Goal: Information Seeking & Learning: Learn about a topic

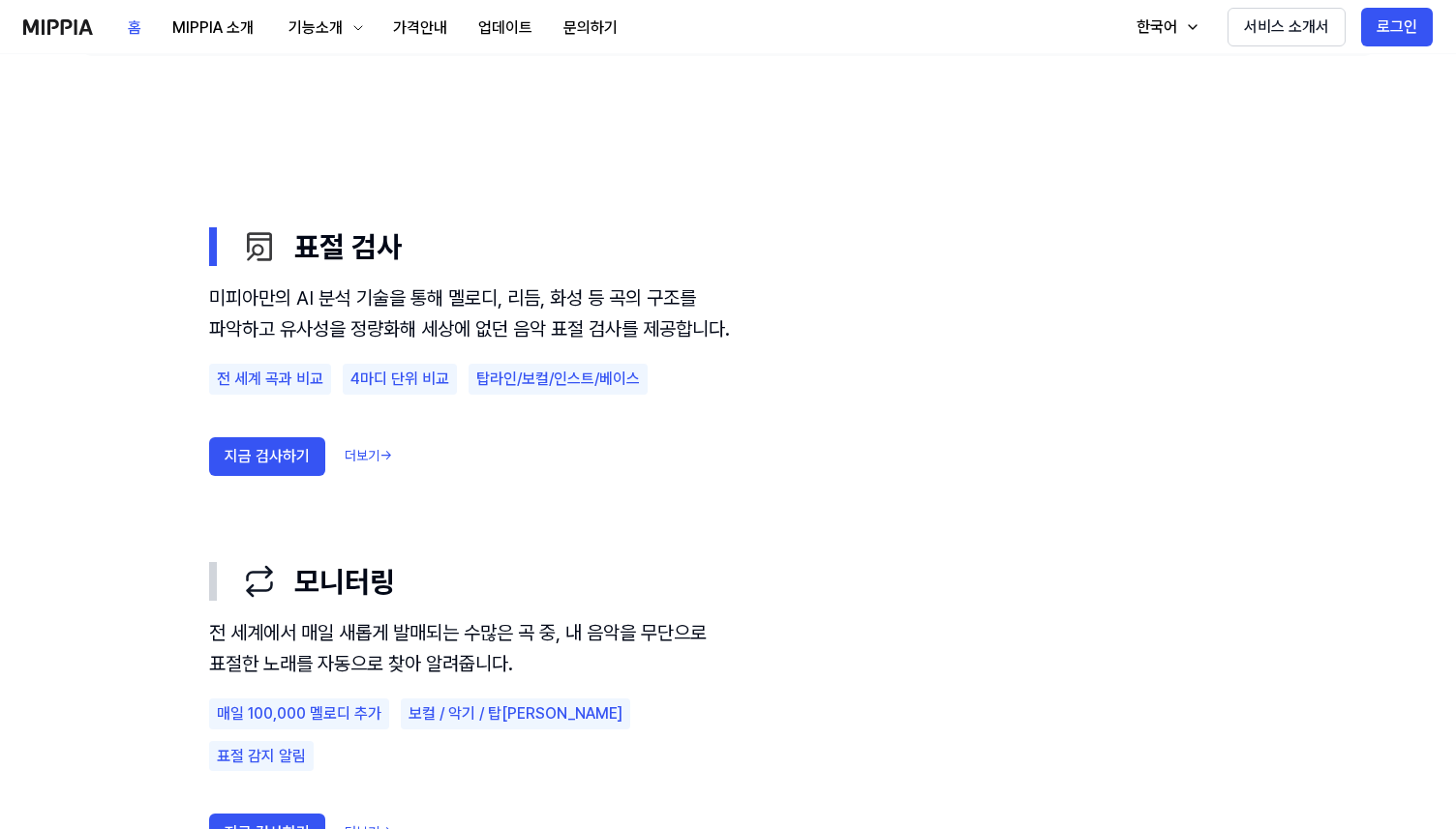
scroll to position [990, 0]
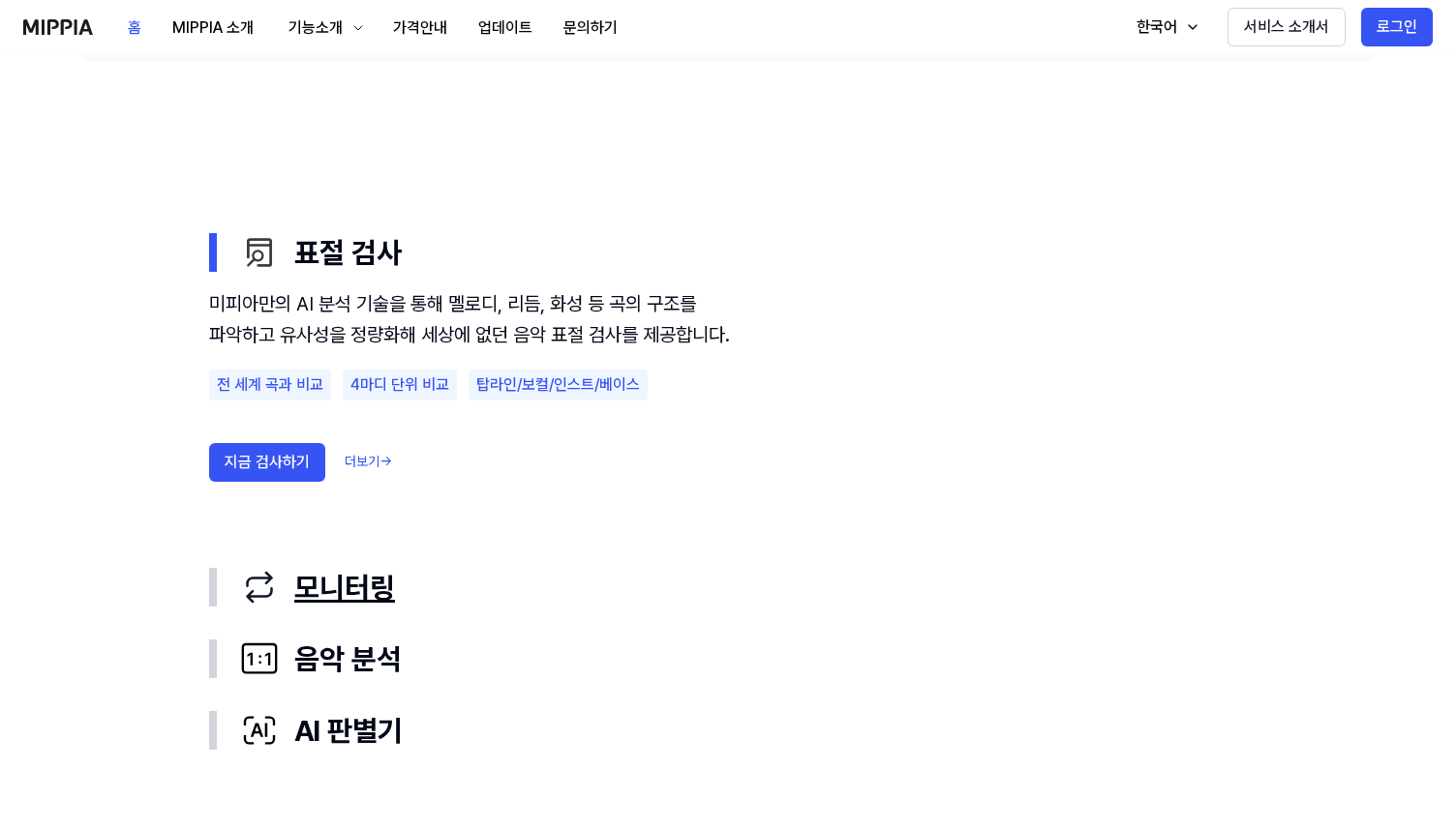
click at [214, 588] on div "button" at bounding box center [213, 587] width 8 height 38
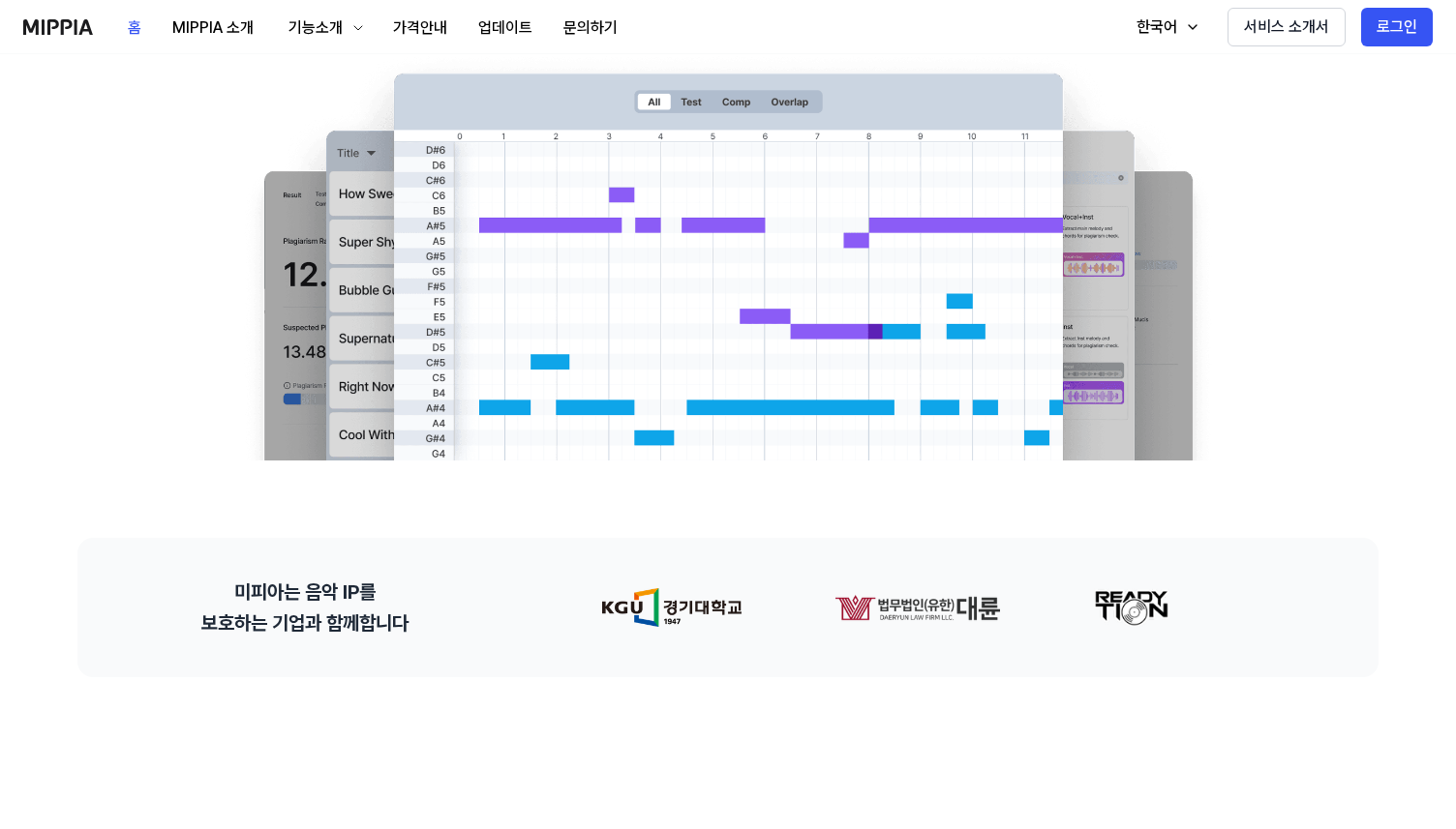
scroll to position [0, 0]
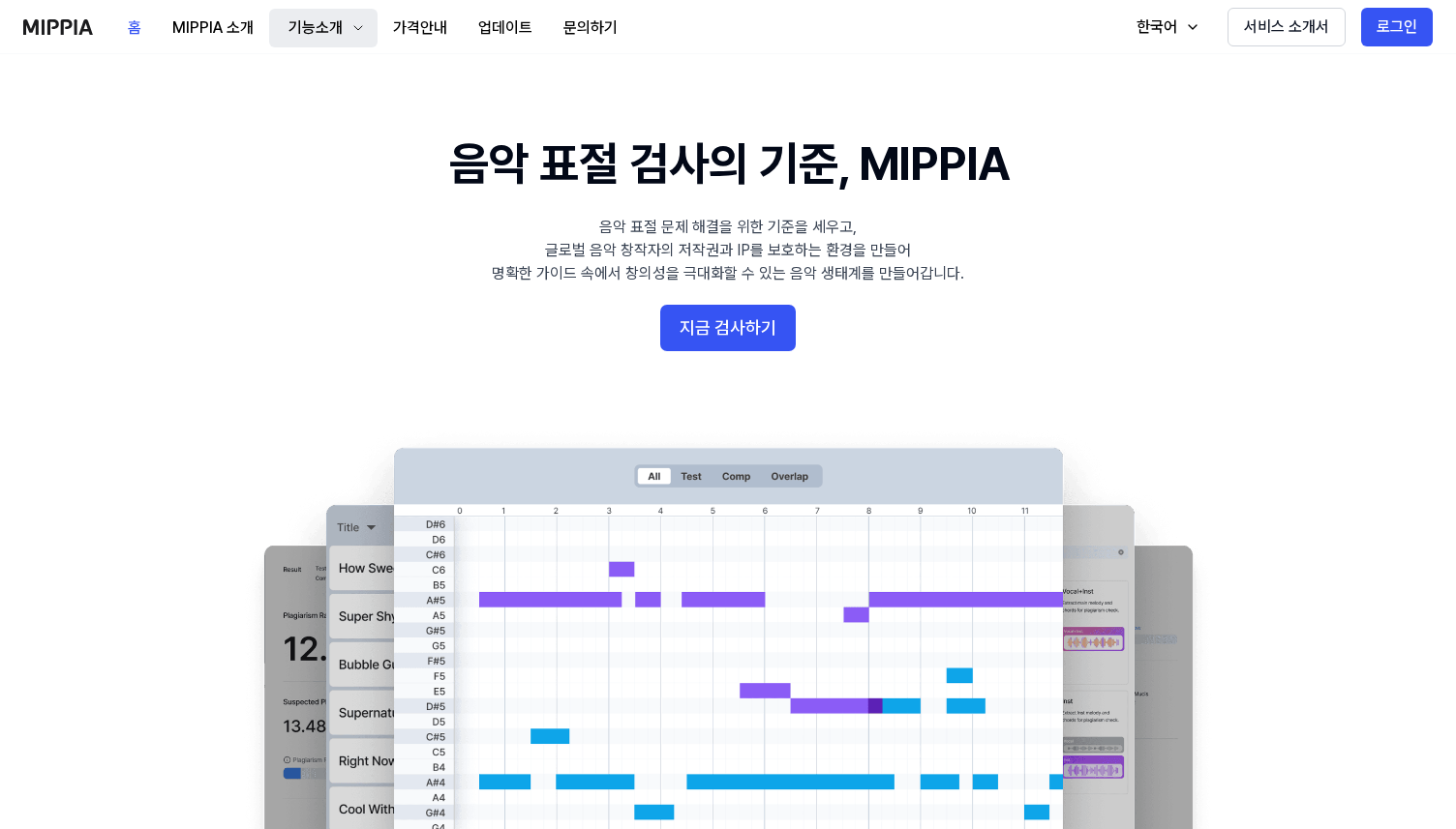
click at [294, 32] on div "기능소개" at bounding box center [315, 29] width 62 height 24
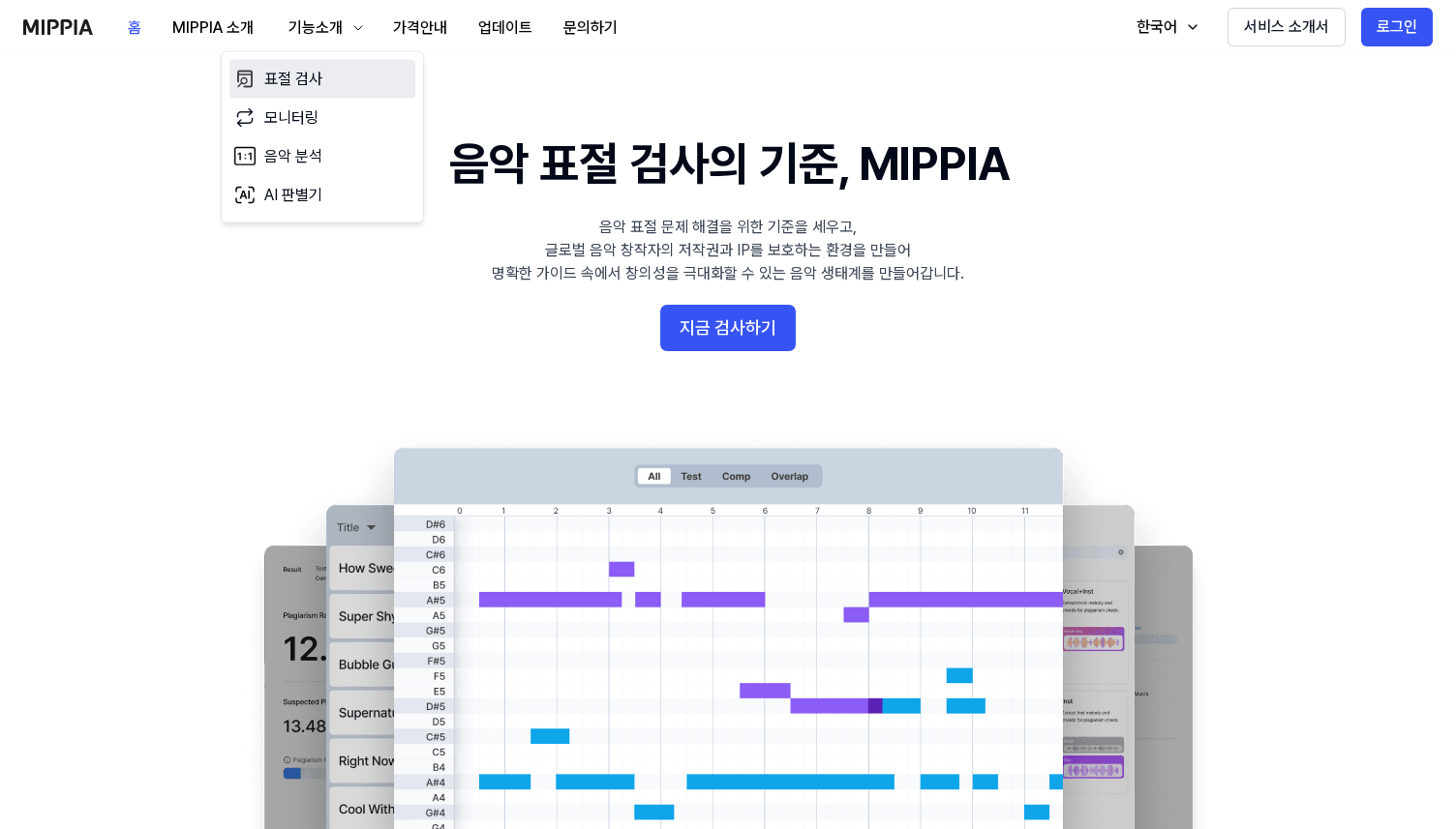
click at [326, 72] on link "표절 검사" at bounding box center [322, 79] width 186 height 38
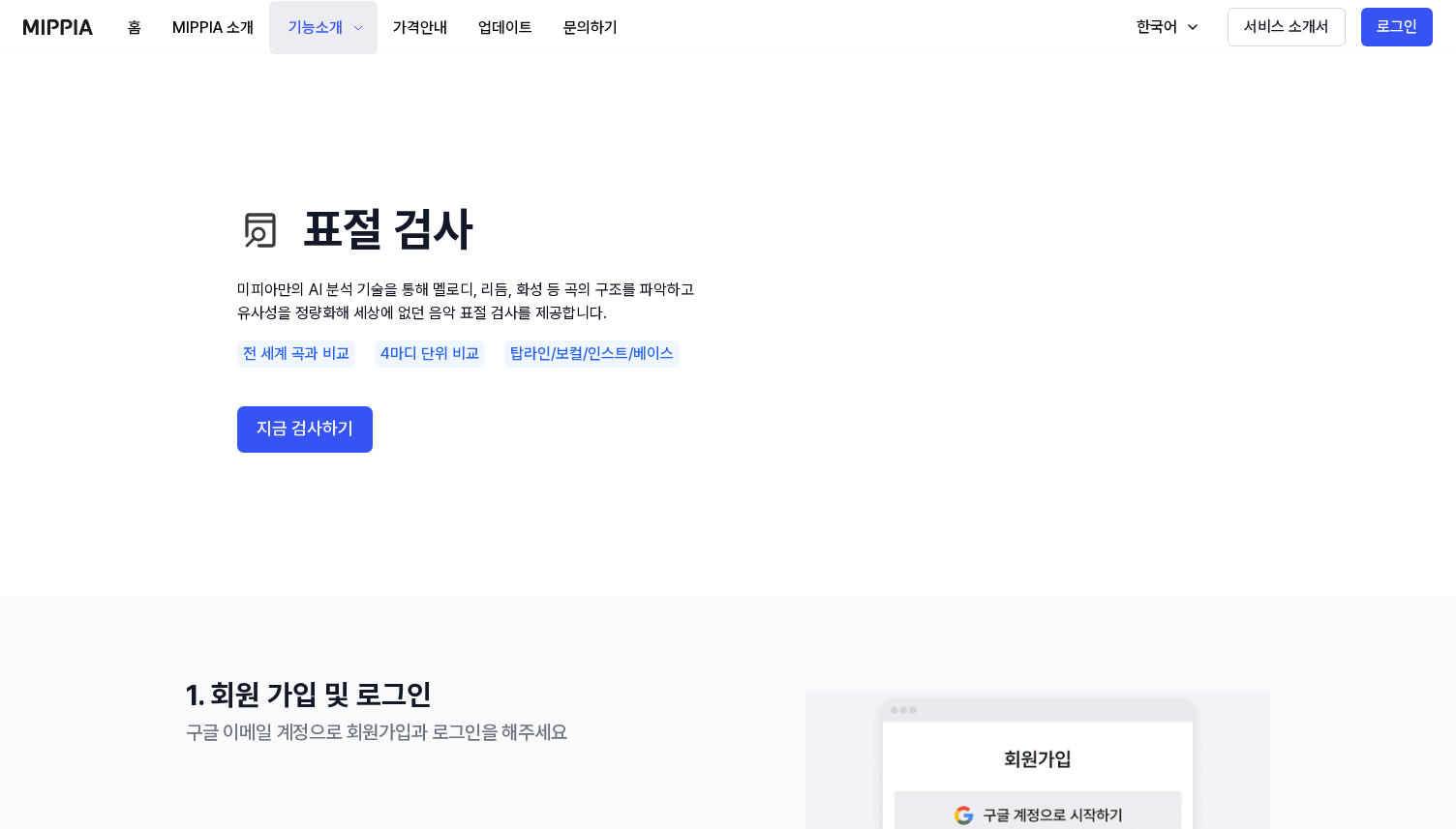
click at [363, 35] on button "기능소개" at bounding box center [324, 28] width 109 height 53
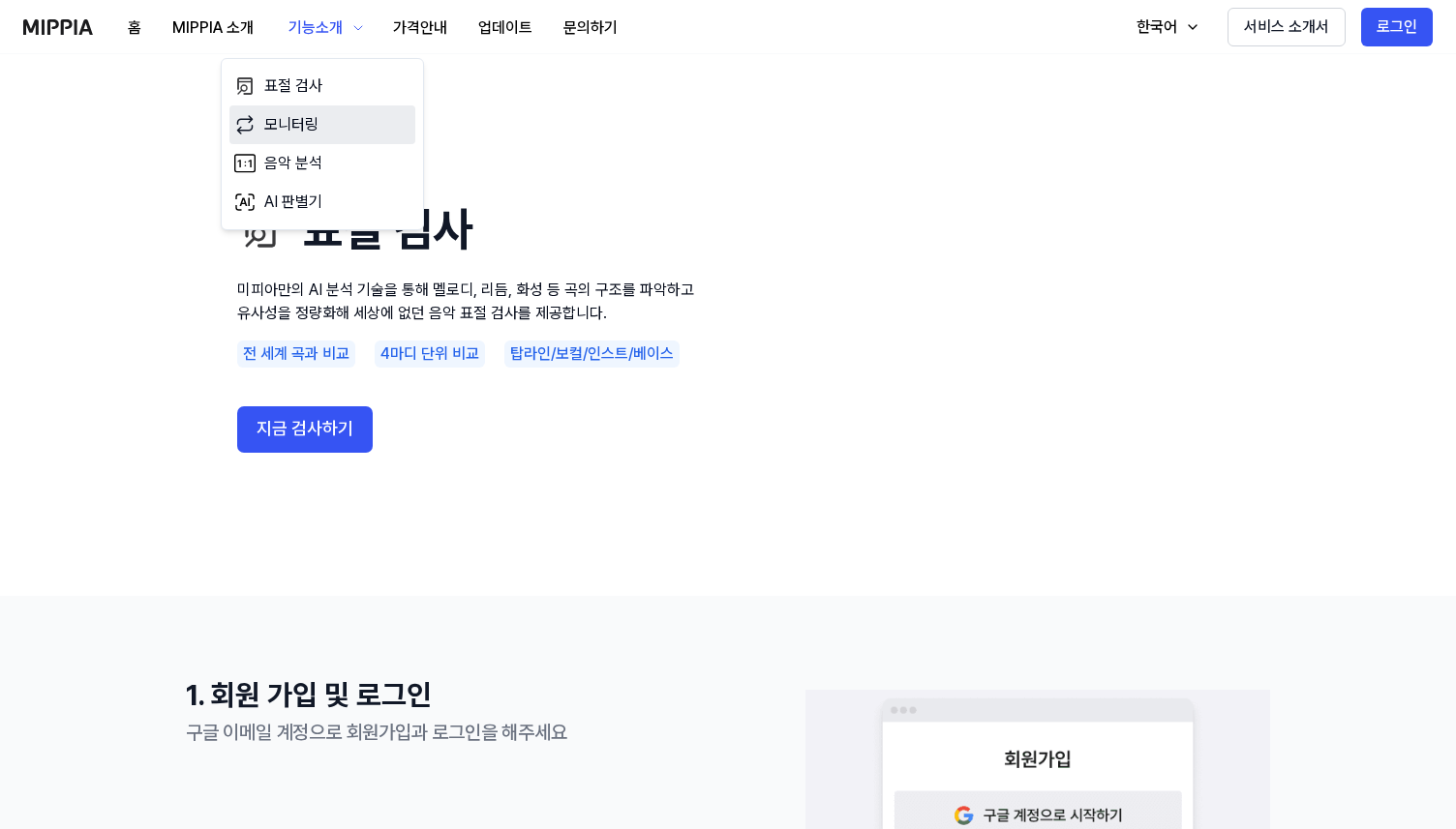
click at [360, 114] on link "모니터링" at bounding box center [322, 124] width 186 height 38
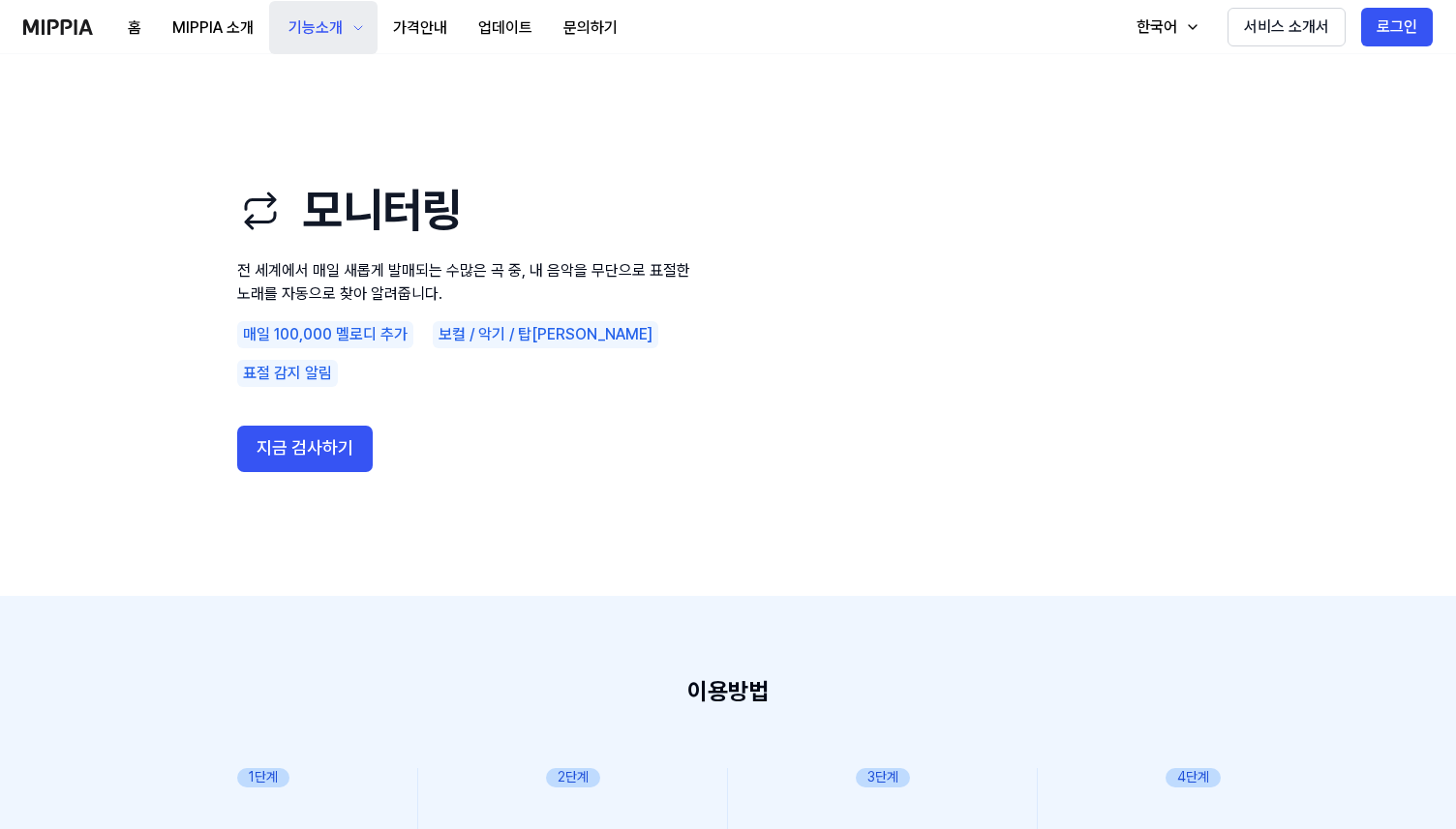
click at [341, 19] on div "기능소개" at bounding box center [315, 29] width 62 height 24
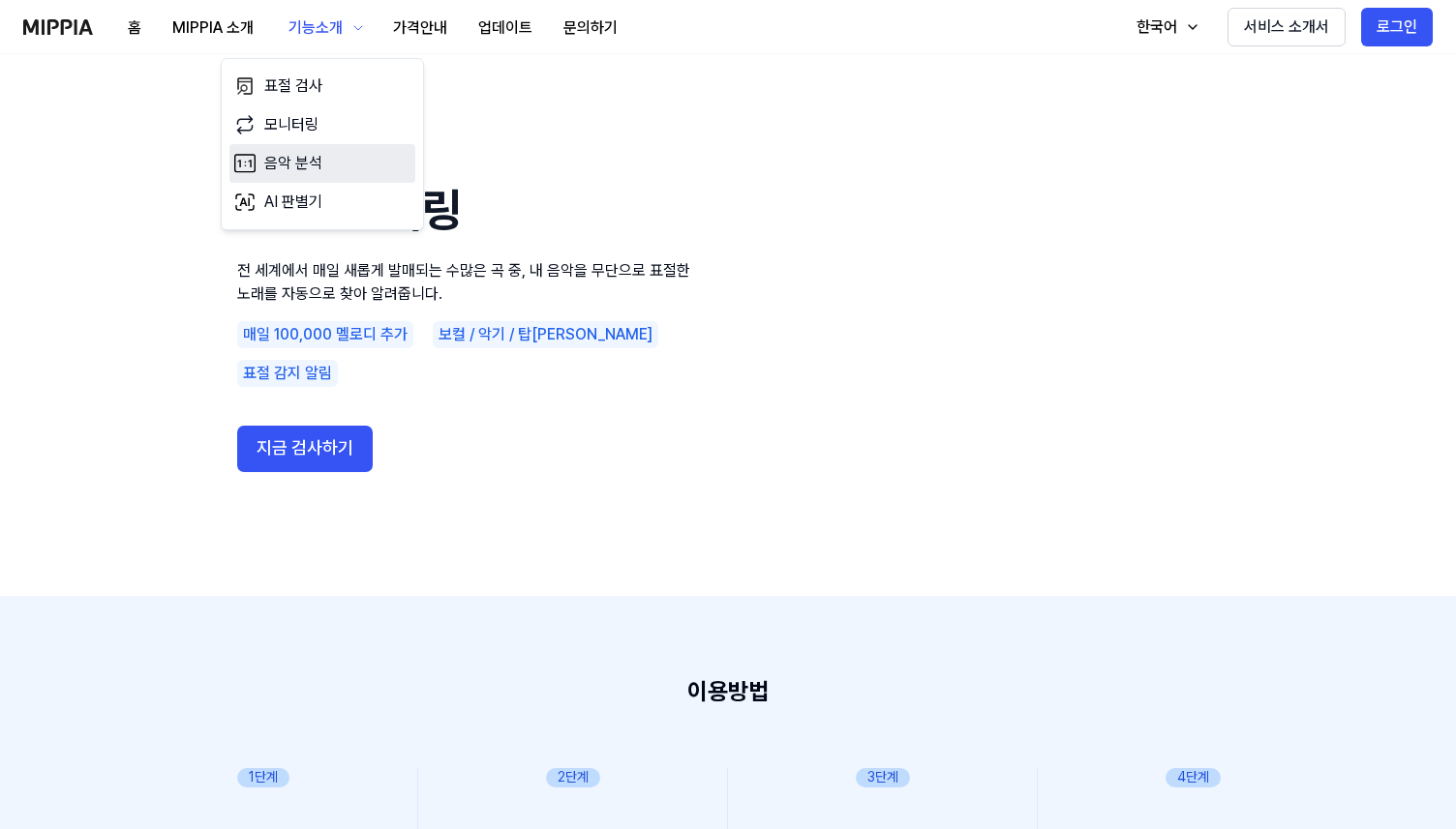
click at [304, 153] on link "음악 분석" at bounding box center [322, 163] width 186 height 38
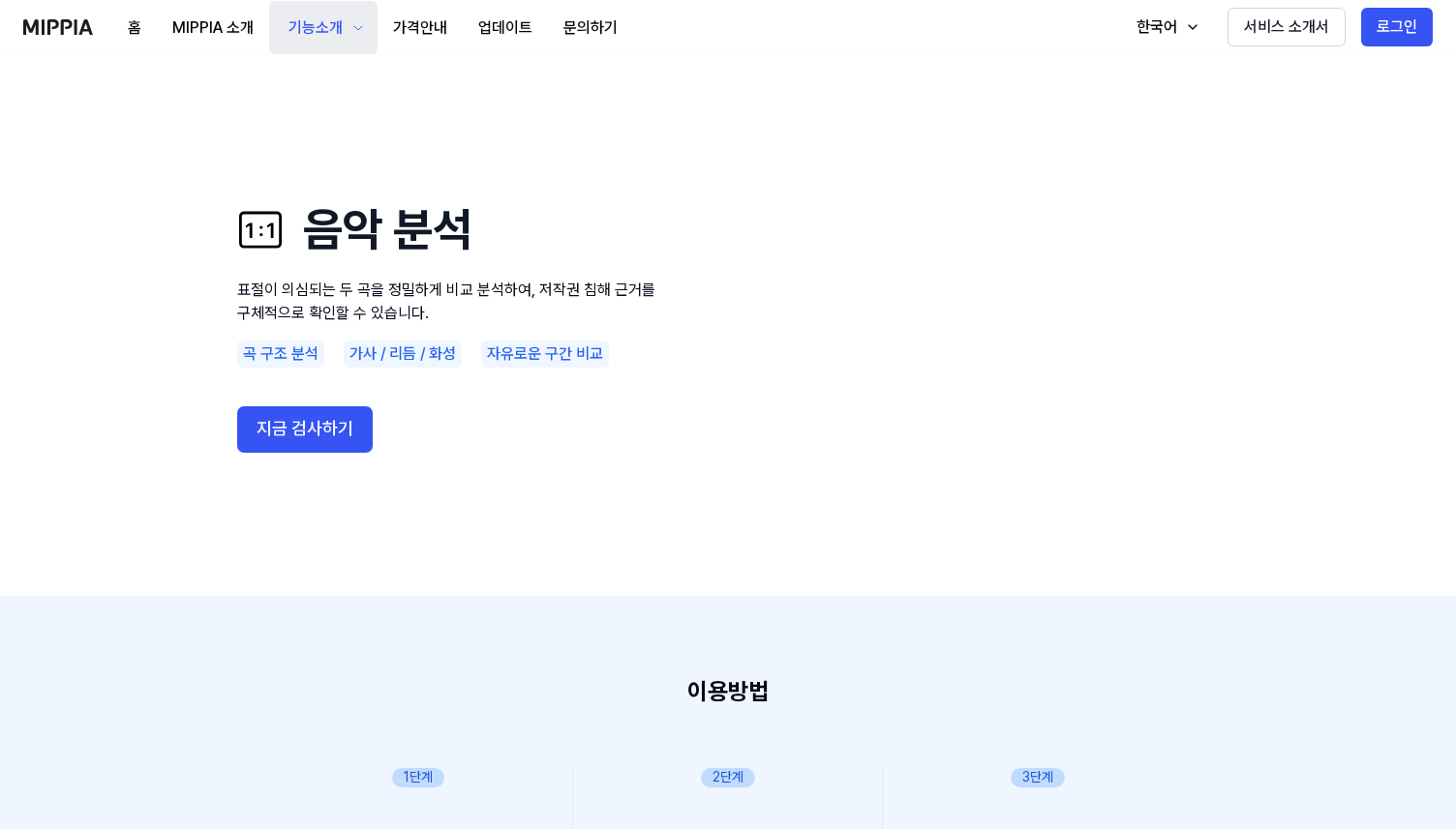
click at [326, 30] on div "기능소개" at bounding box center [315, 29] width 62 height 24
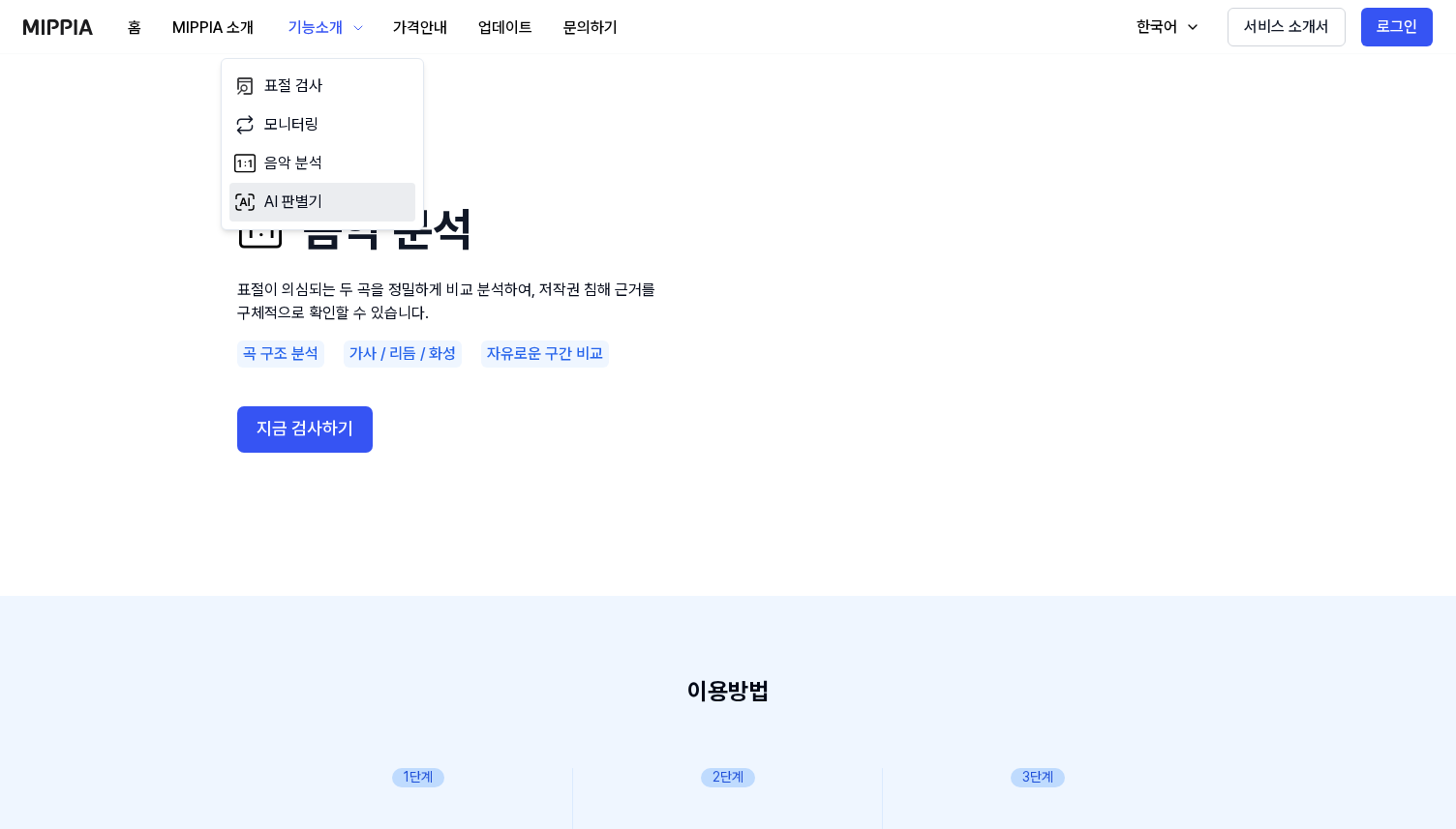
click at [291, 189] on link "AI 판별기" at bounding box center [322, 201] width 186 height 38
